Goal: Task Accomplishment & Management: Complete application form

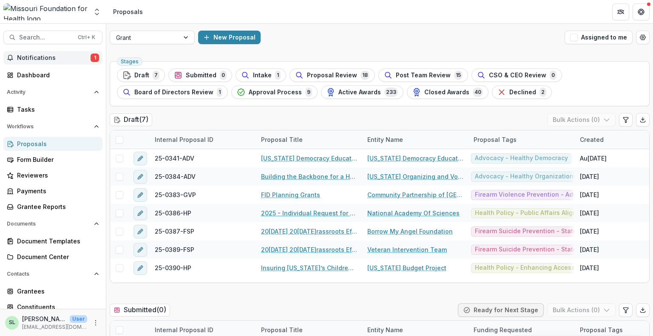
click at [31, 56] on span "Notifications" at bounding box center [54, 57] width 74 height 7
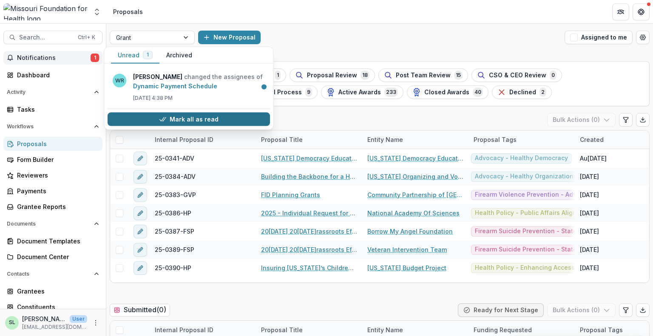
click at [192, 115] on button "Mark all as read" at bounding box center [189, 120] width 162 height 14
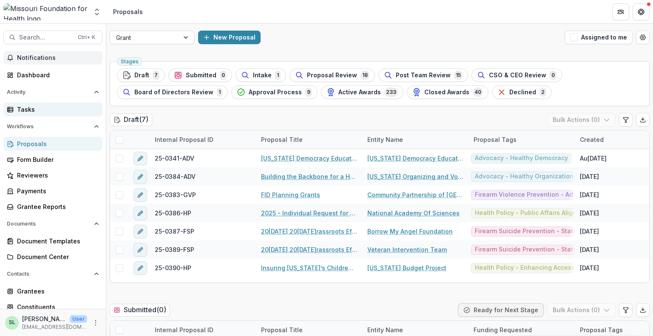
click at [34, 106] on div "Tasks" at bounding box center [56, 109] width 79 height 9
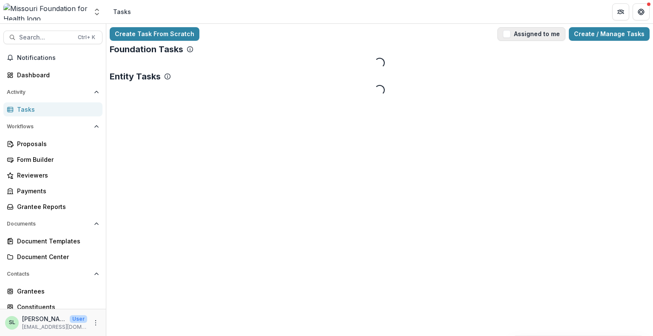
click at [532, 40] on button "Assigned to me" at bounding box center [532, 34] width 68 height 14
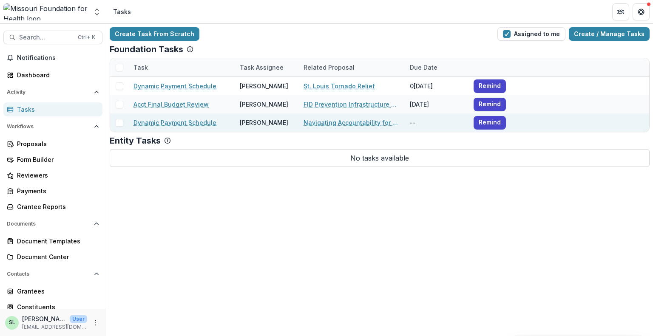
click at [187, 124] on link "Dynamic Payment Schedule" at bounding box center [175, 122] width 83 height 9
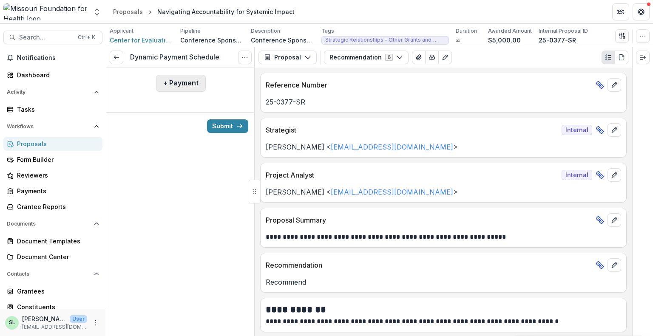
click at [194, 77] on button "+ Payment" at bounding box center [181, 83] width 50 height 17
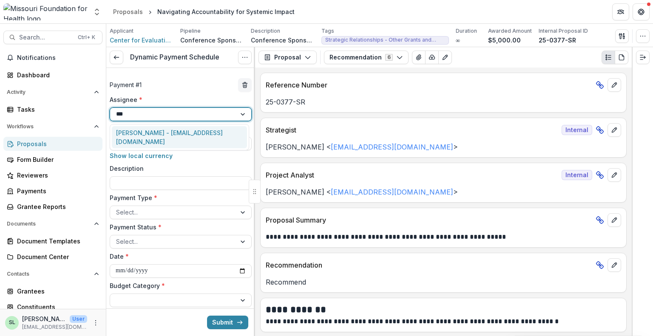
type input "****"
click at [169, 130] on div "[PERSON_NAME] - [EMAIL_ADDRESS][DOMAIN_NAME]" at bounding box center [179, 137] width 135 height 22
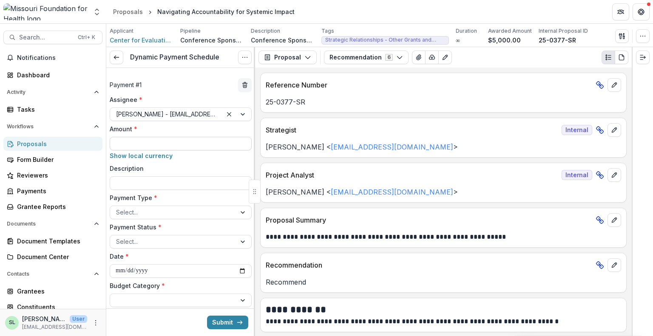
click at [134, 141] on input "Amount *" at bounding box center [181, 144] width 142 height 14
type input "******"
click at [149, 206] on div "Select..." at bounding box center [173, 212] width 126 height 12
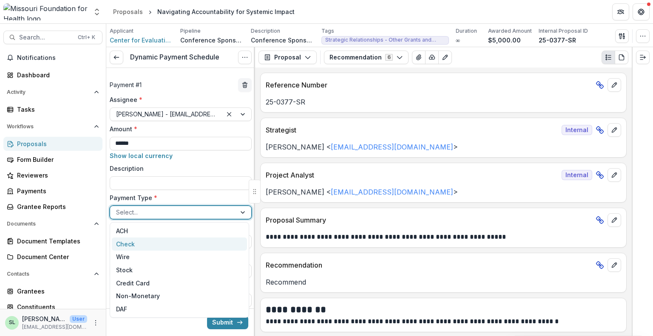
click at [140, 245] on div "Check" at bounding box center [179, 244] width 135 height 13
click at [182, 245] on div at bounding box center [173, 241] width 114 height 11
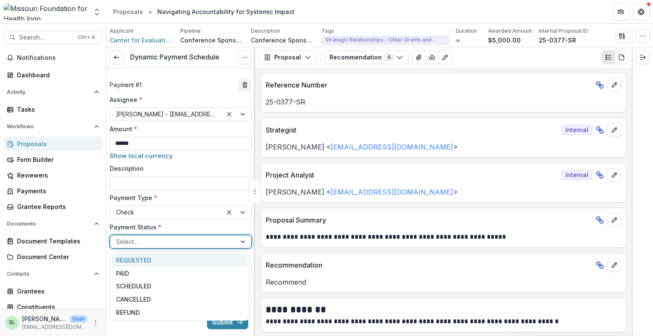
click at [184, 242] on div at bounding box center [173, 241] width 114 height 11
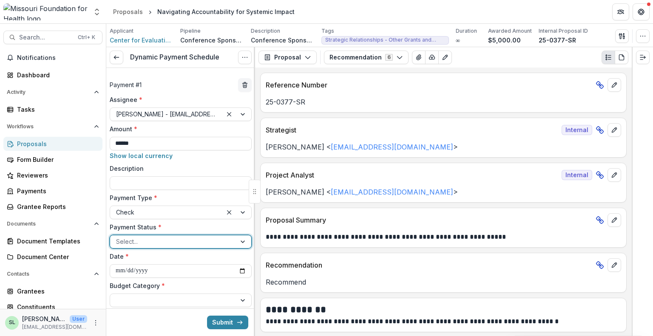
click at [184, 242] on div at bounding box center [173, 241] width 114 height 11
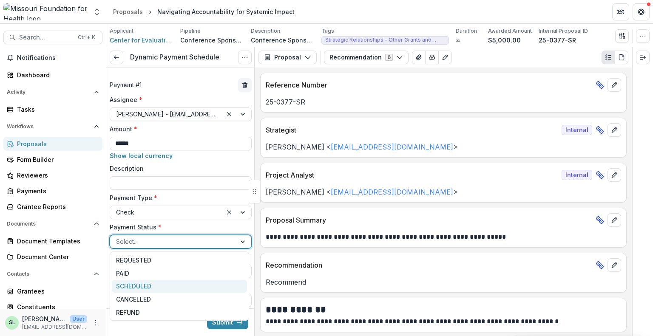
click at [169, 284] on div "SCHEDULED" at bounding box center [179, 286] width 135 height 13
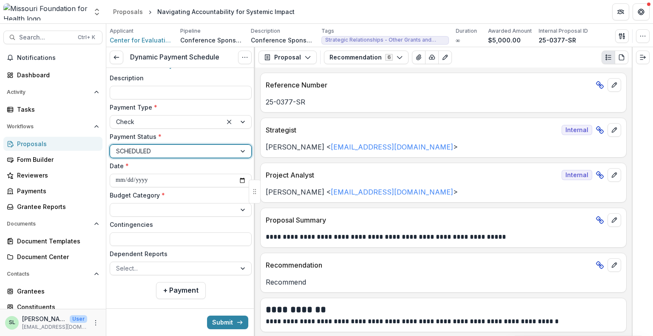
scroll to position [101, 0]
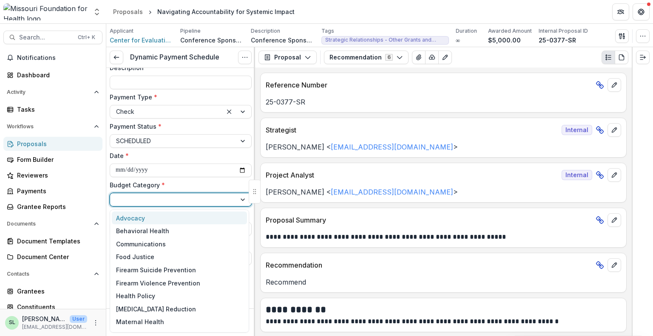
click at [169, 200] on div at bounding box center [173, 199] width 114 height 11
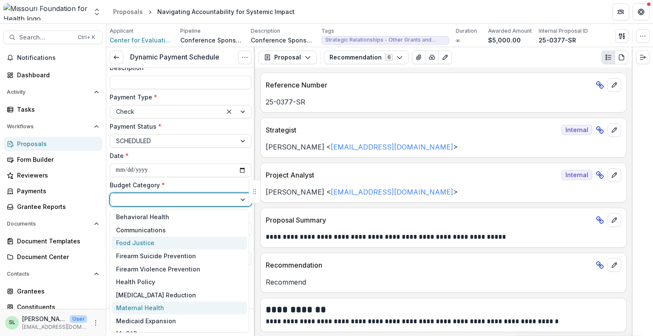
scroll to position [63, 0]
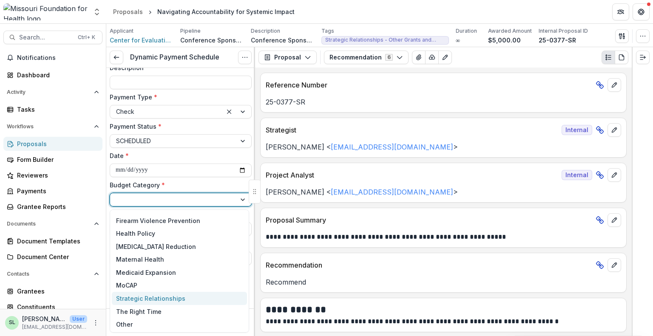
click at [151, 298] on div "Strategic Relationships" at bounding box center [150, 298] width 69 height 9
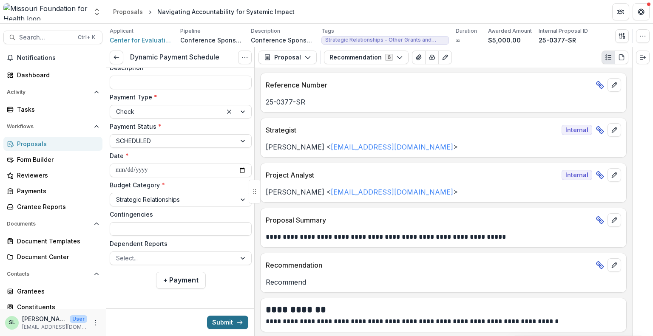
click at [219, 321] on button "Submit" at bounding box center [227, 323] width 41 height 14
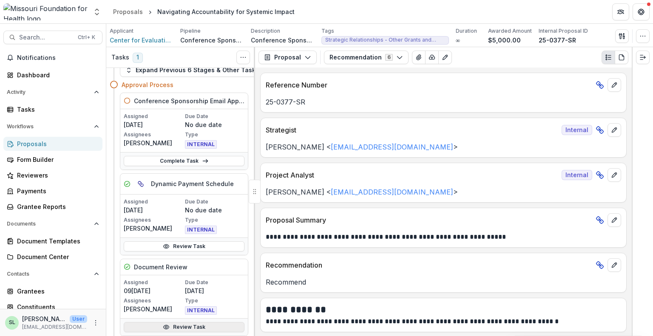
scroll to position [5, 0]
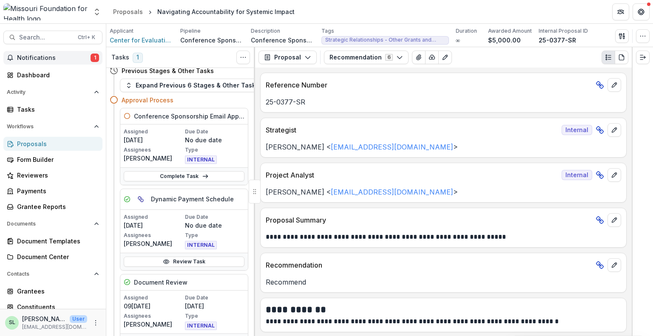
click at [77, 59] on span "Notifications" at bounding box center [54, 57] width 74 height 7
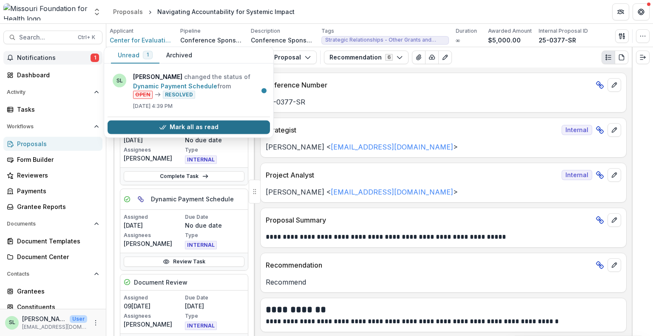
click at [205, 125] on button "Mark all as read" at bounding box center [189, 127] width 162 height 14
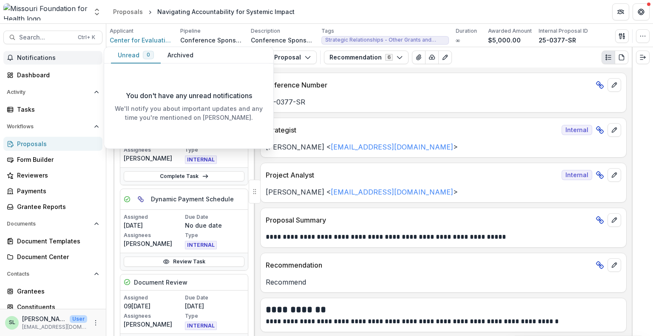
click at [28, 57] on span "Notifications" at bounding box center [58, 57] width 82 height 7
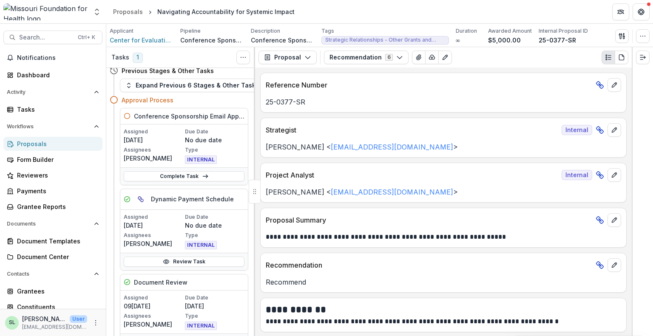
click at [40, 141] on div "Proposals" at bounding box center [56, 143] width 79 height 9
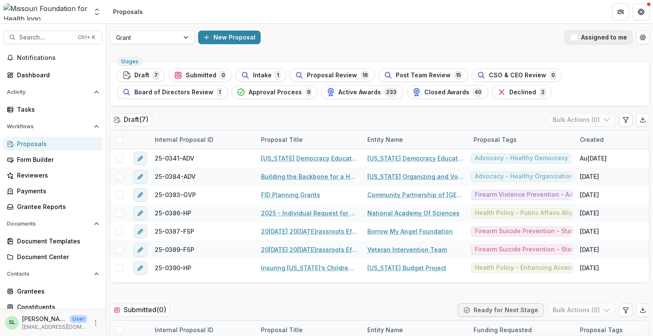
click at [598, 37] on button "Assigned to me" at bounding box center [599, 38] width 68 height 14
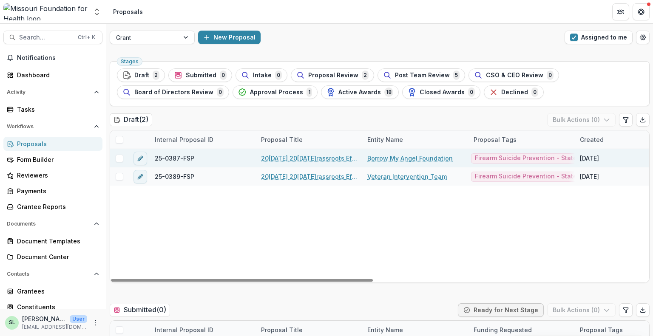
click at [316, 157] on link "20[DATE] 20[DATE]rassroots Efforts to Address FID - RFA" at bounding box center [309, 158] width 96 height 9
